Goal: Information Seeking & Learning: Learn about a topic

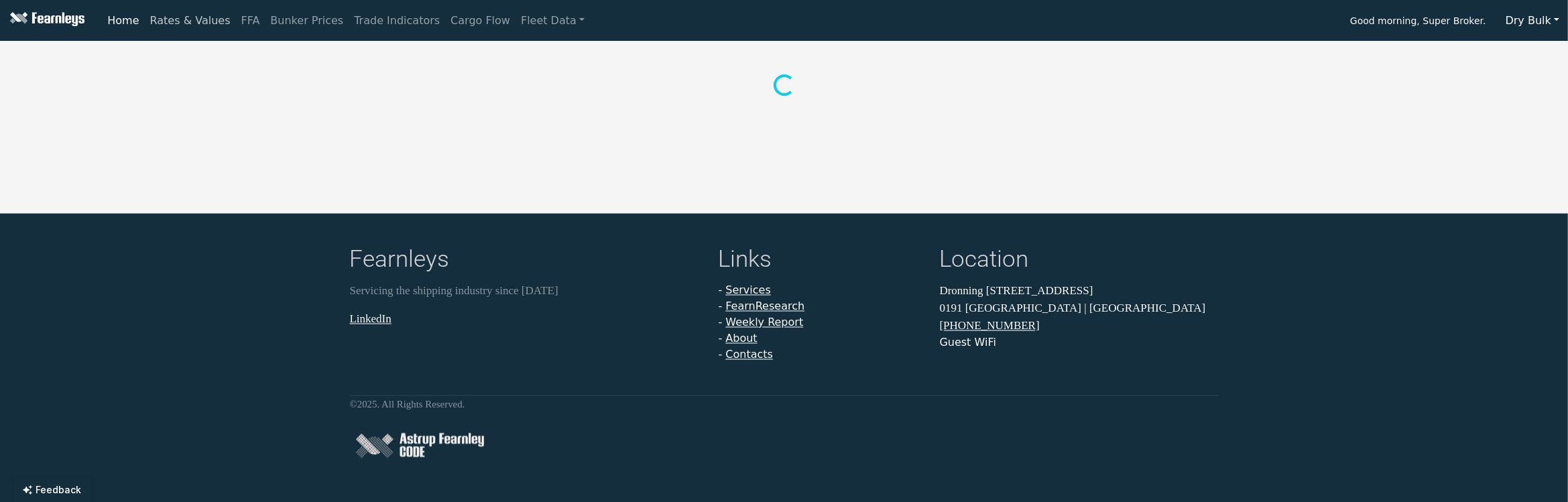
click at [184, 20] on link "Rates & Values" at bounding box center [191, 20] width 91 height 27
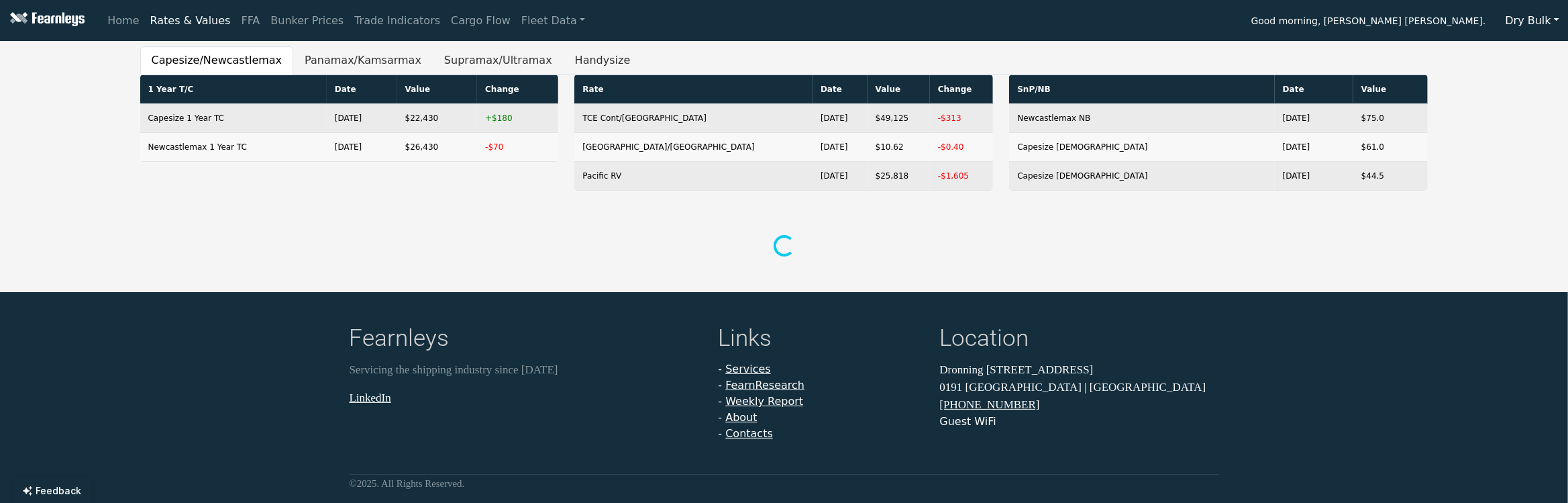
click at [1548, 29] on button "Dry Bulk" at bounding box center [1532, 20] width 71 height 25
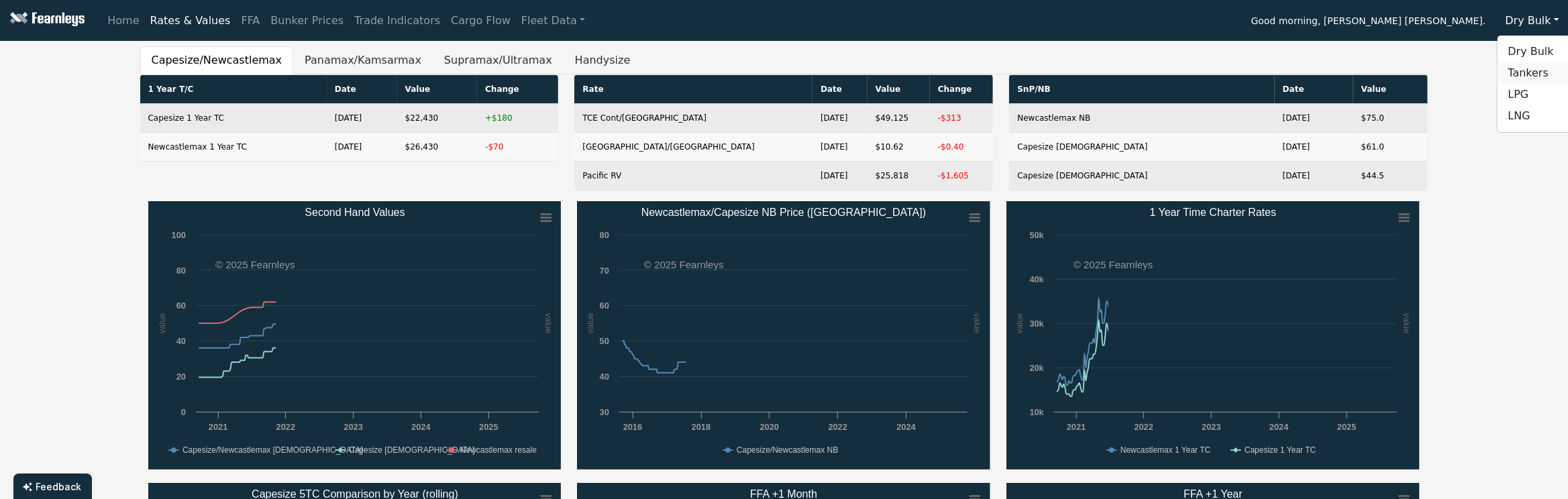
click at [1530, 67] on link "Tankers" at bounding box center [1550, 73] width 106 height 21
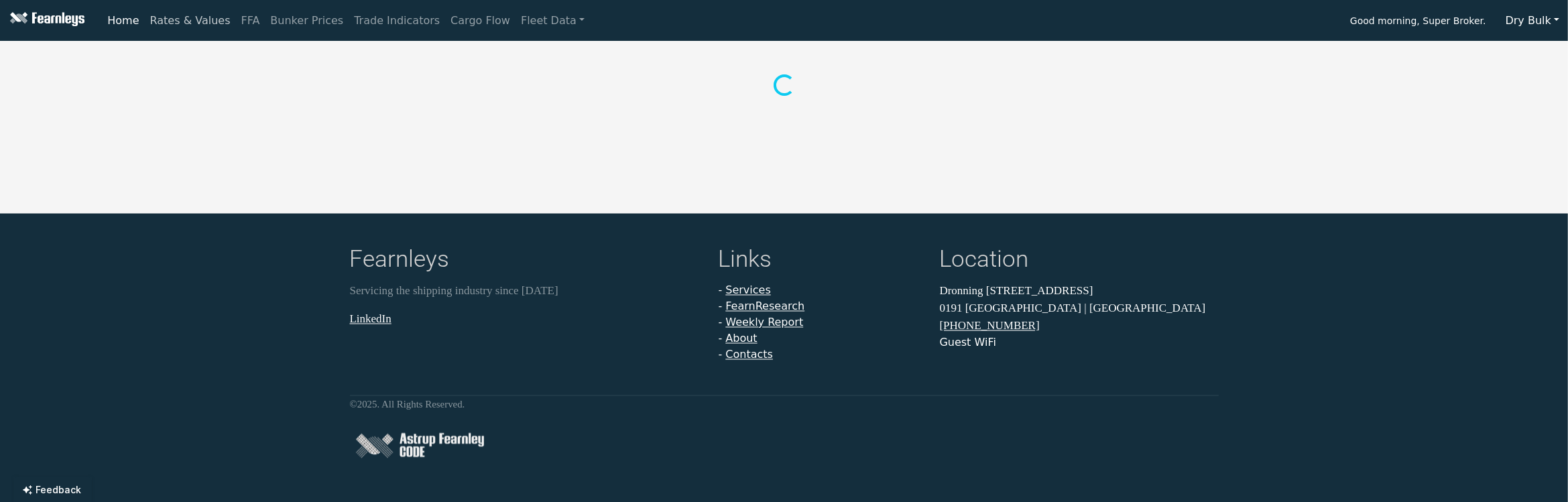
click at [212, 27] on link "Rates & Values" at bounding box center [191, 20] width 91 height 27
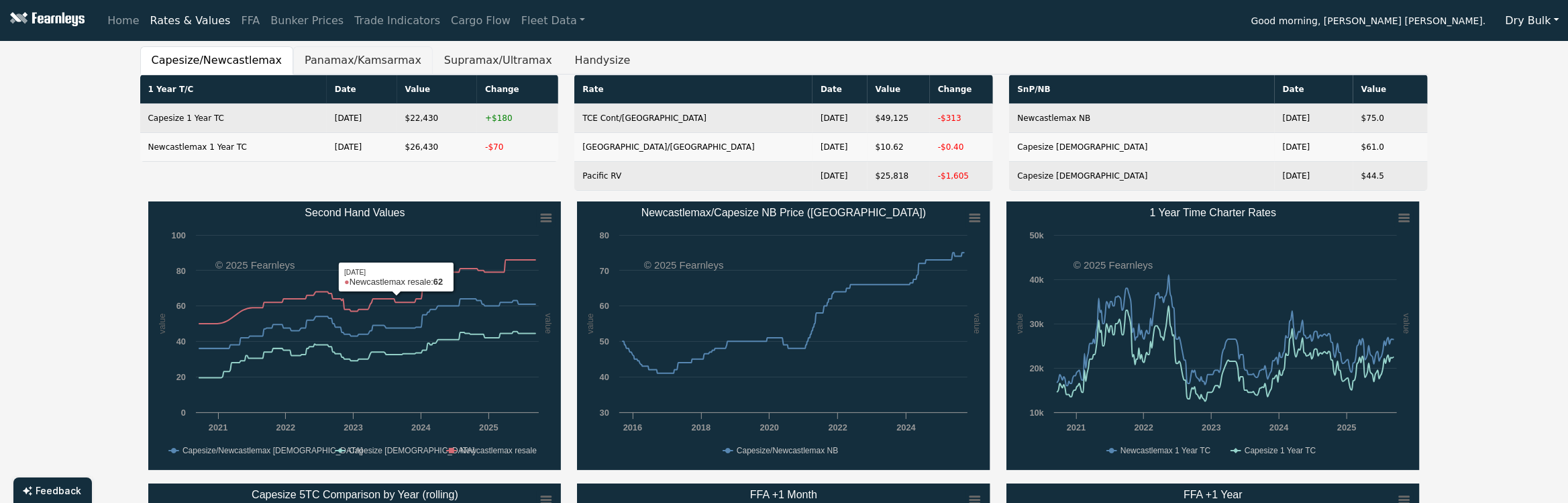
click at [313, 62] on button "Panamax/Kamsarmax" at bounding box center [363, 60] width 139 height 29
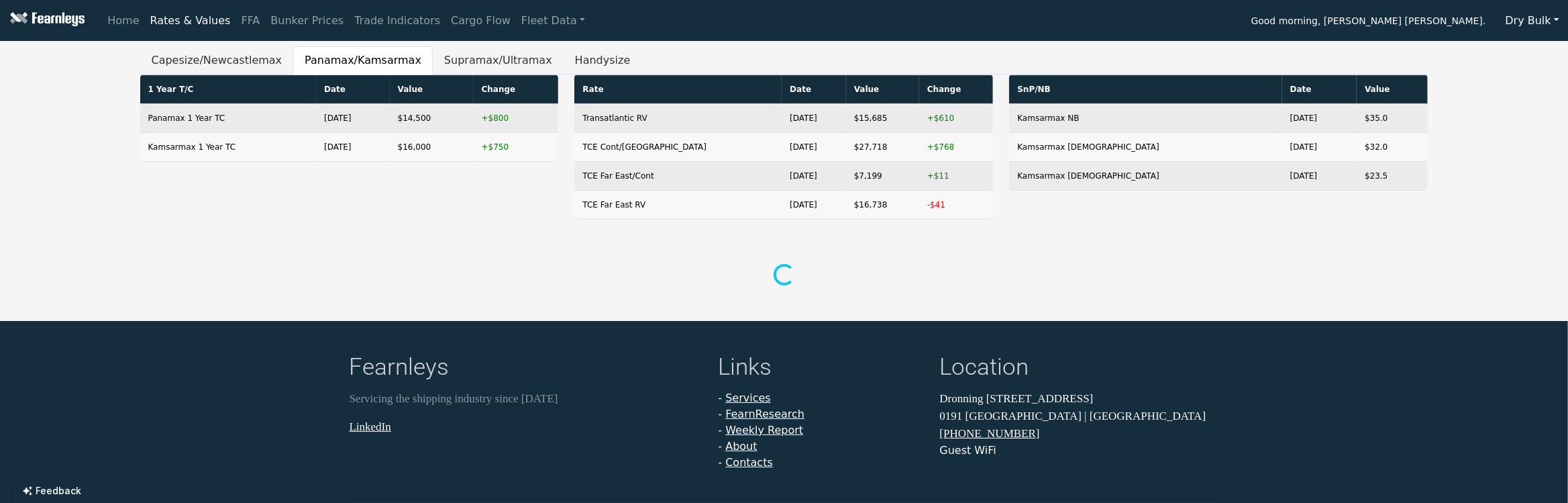
click at [1460, 74] on div "Capesize/Newcastlemax Panamax/Kamsarmax Supramax/Ultramax Handysize 1 Year T/C …" at bounding box center [784, 167] width 1568 height 242
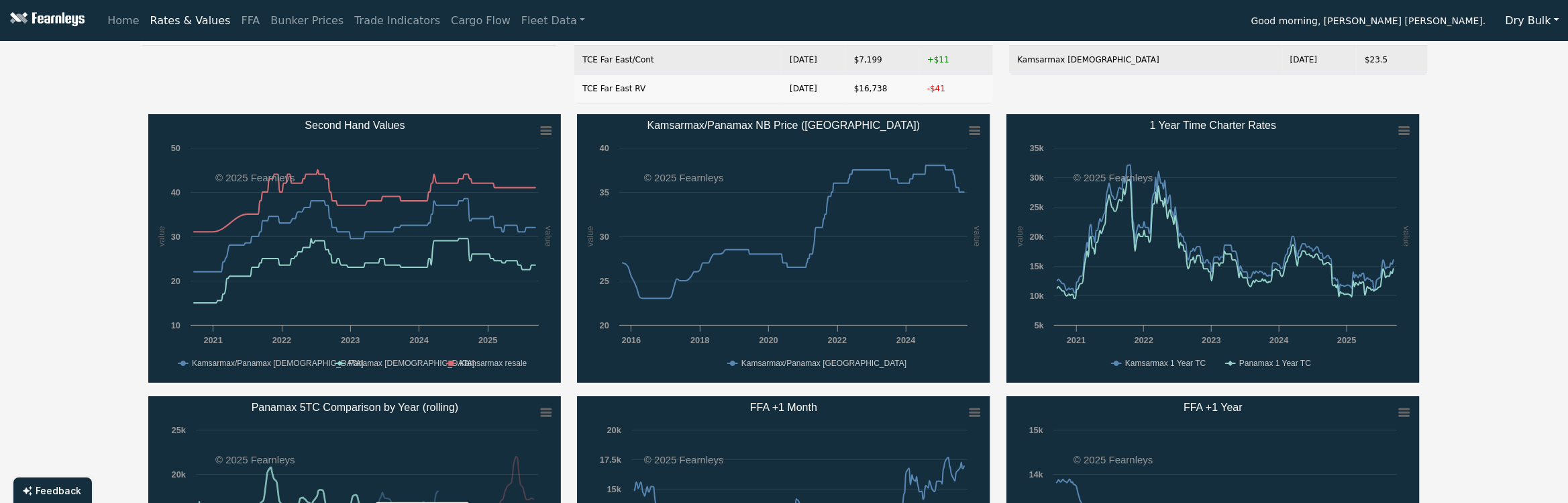
scroll to position [89, 0]
